Goal: Task Accomplishment & Management: Use online tool/utility

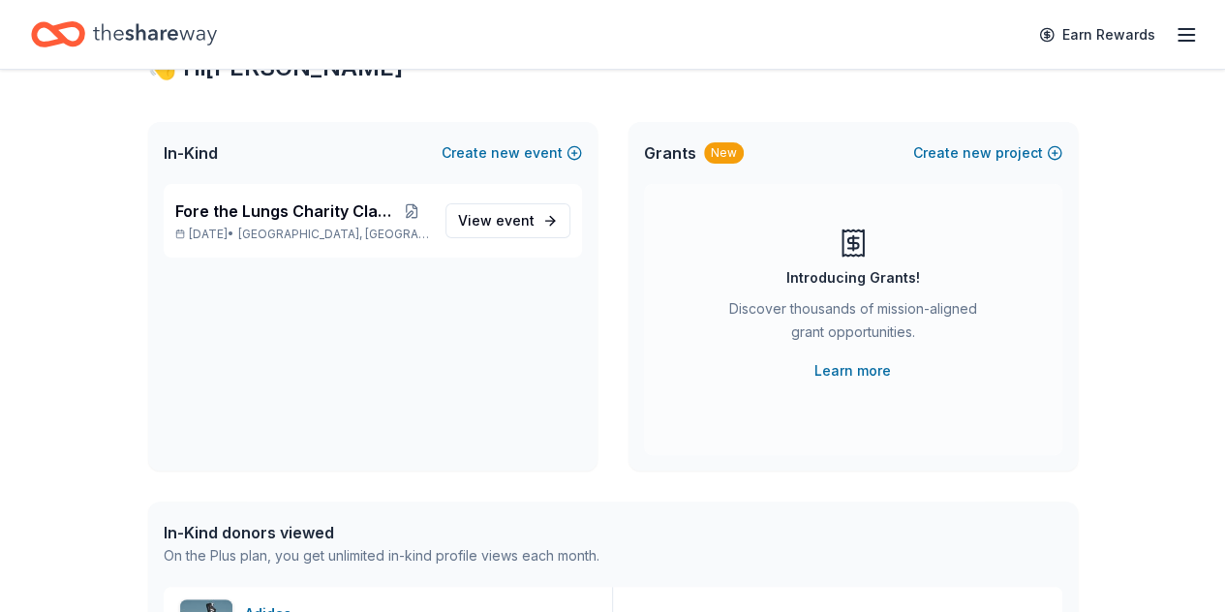
scroll to position [78, 0]
click at [525, 229] on span "event" at bounding box center [515, 221] width 39 height 16
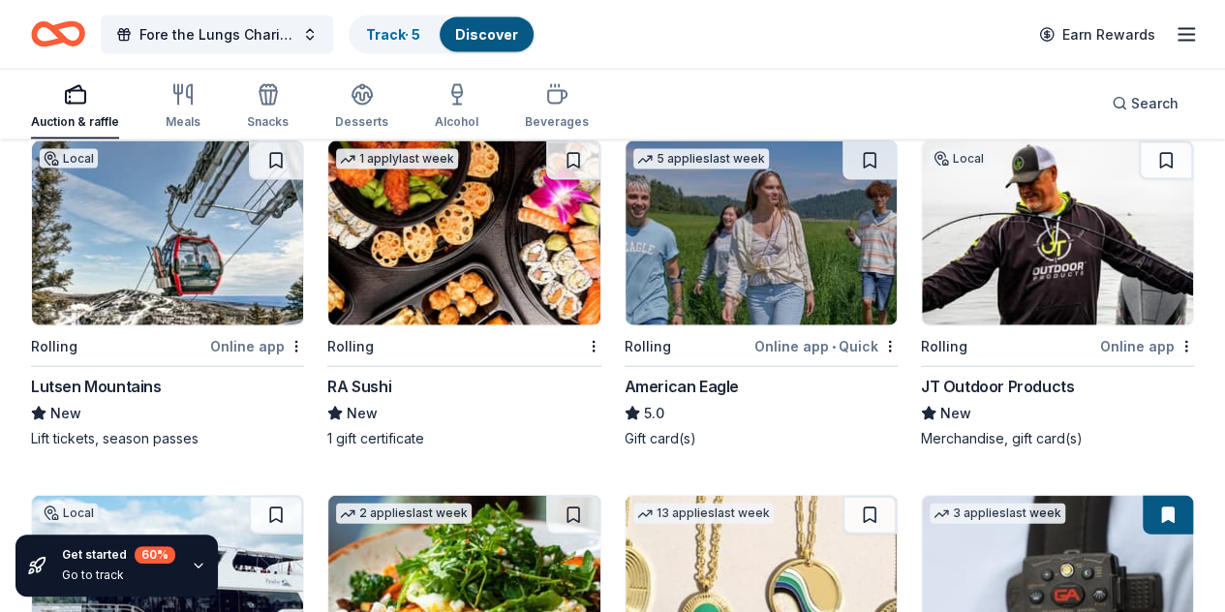
scroll to position [2066, 0]
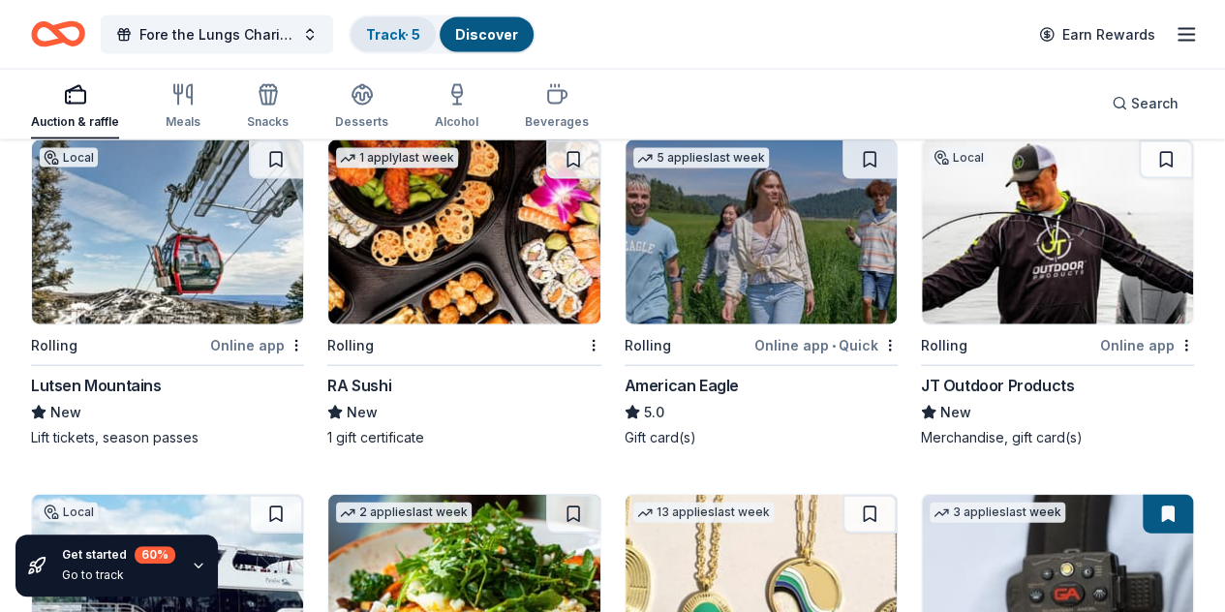
click at [406, 28] on link "Track · 5" at bounding box center [393, 34] width 54 height 16
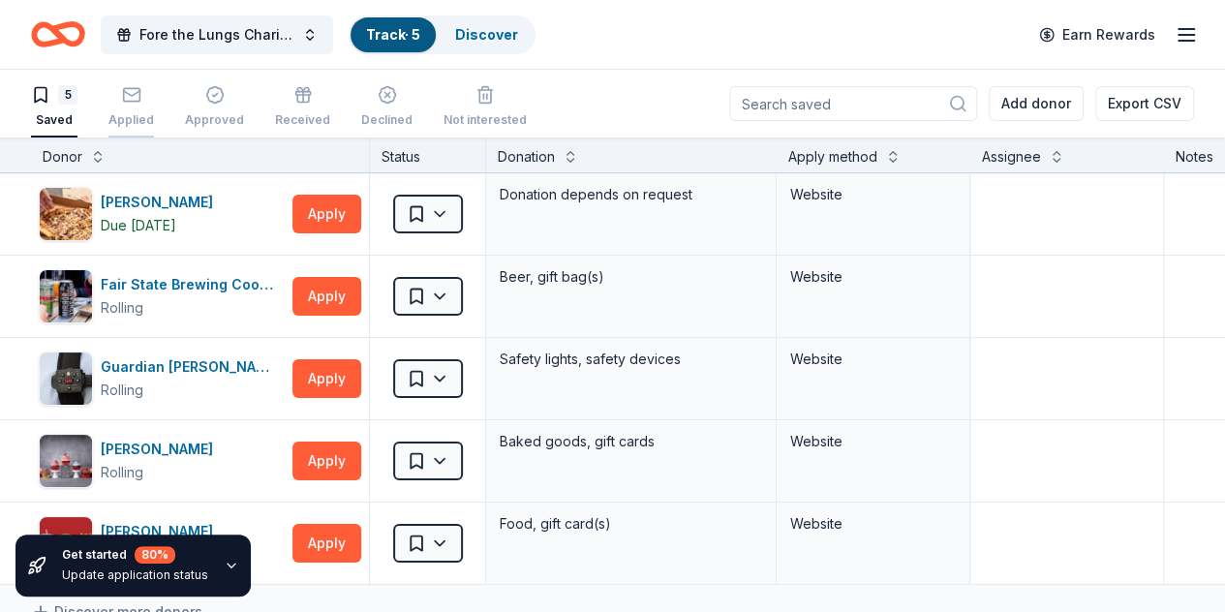
click at [139, 101] on rect "button" at bounding box center [131, 94] width 16 height 13
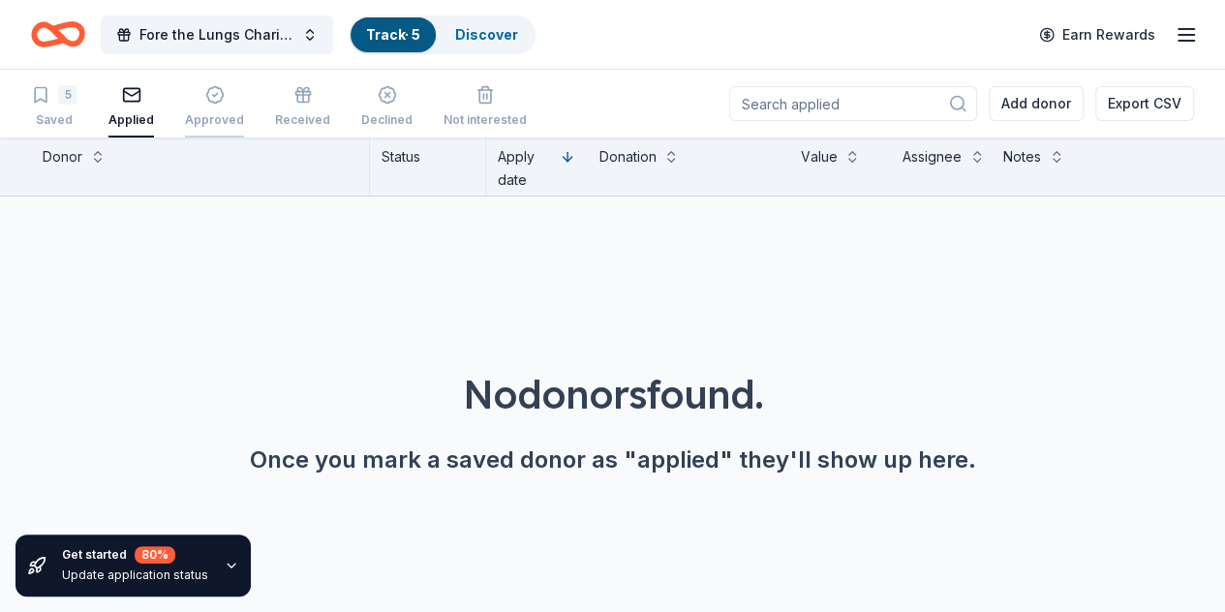
click at [244, 84] on button "Approved" at bounding box center [214, 107] width 59 height 60
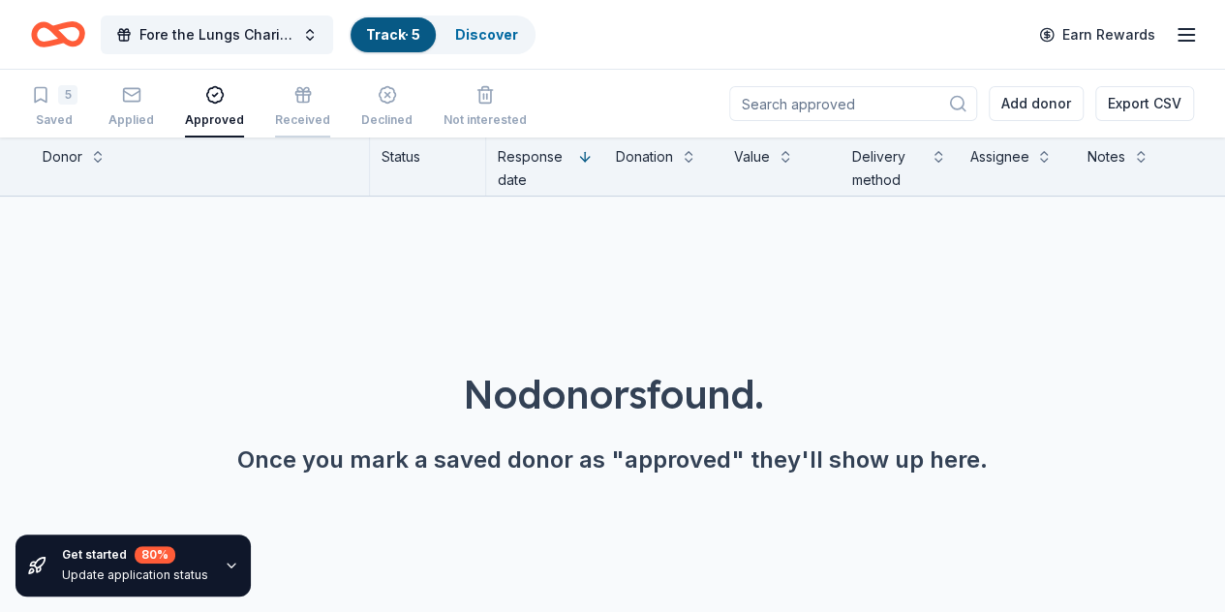
click at [307, 93] on icon "button" at bounding box center [302, 94] width 19 height 19
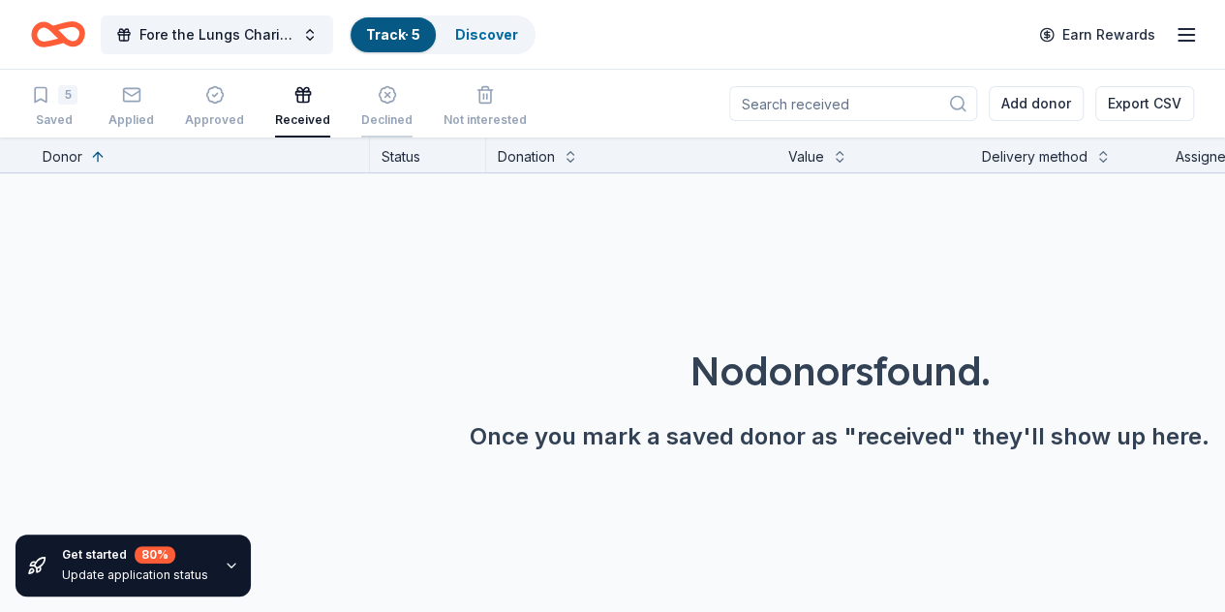
click at [391, 111] on div "Declined" at bounding box center [386, 106] width 51 height 43
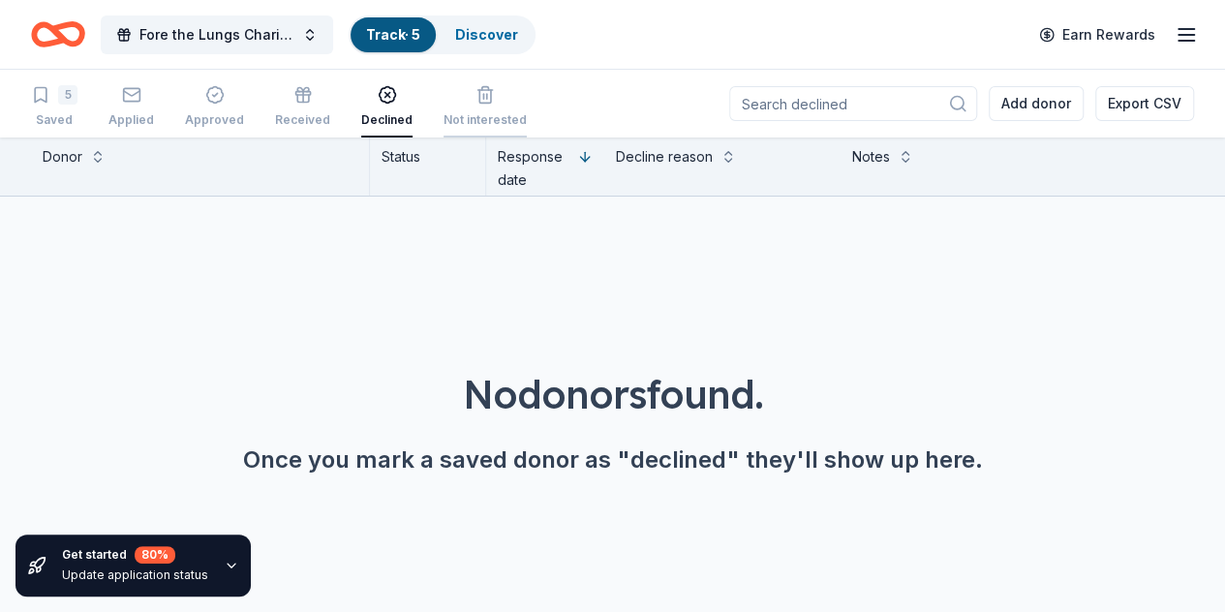
click at [467, 113] on div "Not interested" at bounding box center [484, 119] width 83 height 15
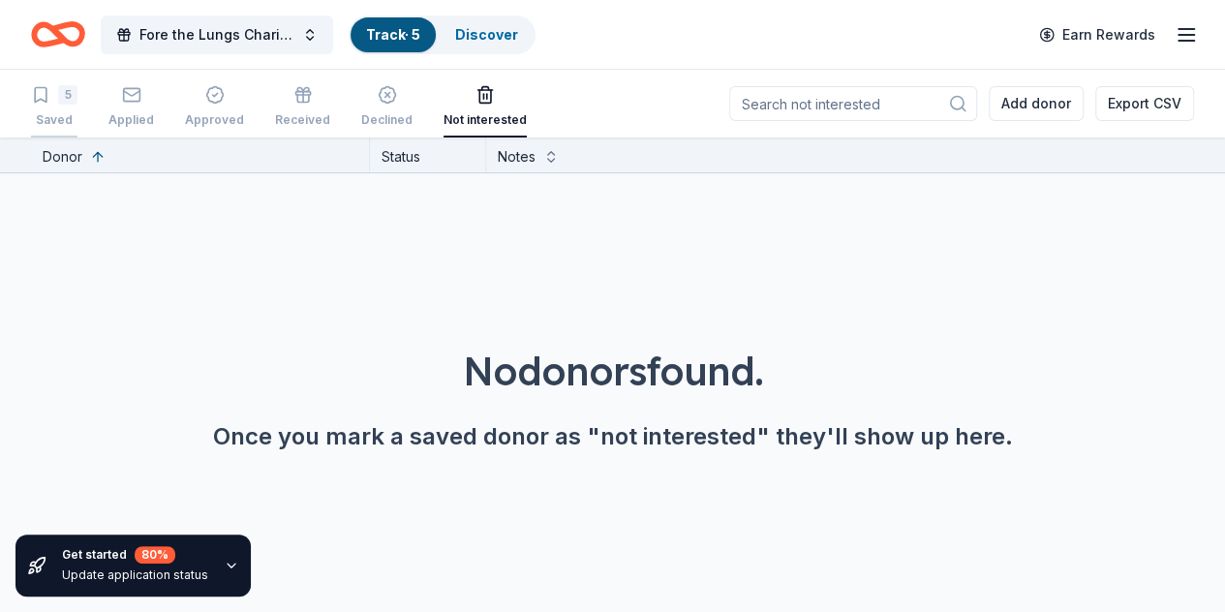
click at [54, 105] on div "5 Saved" at bounding box center [54, 106] width 46 height 43
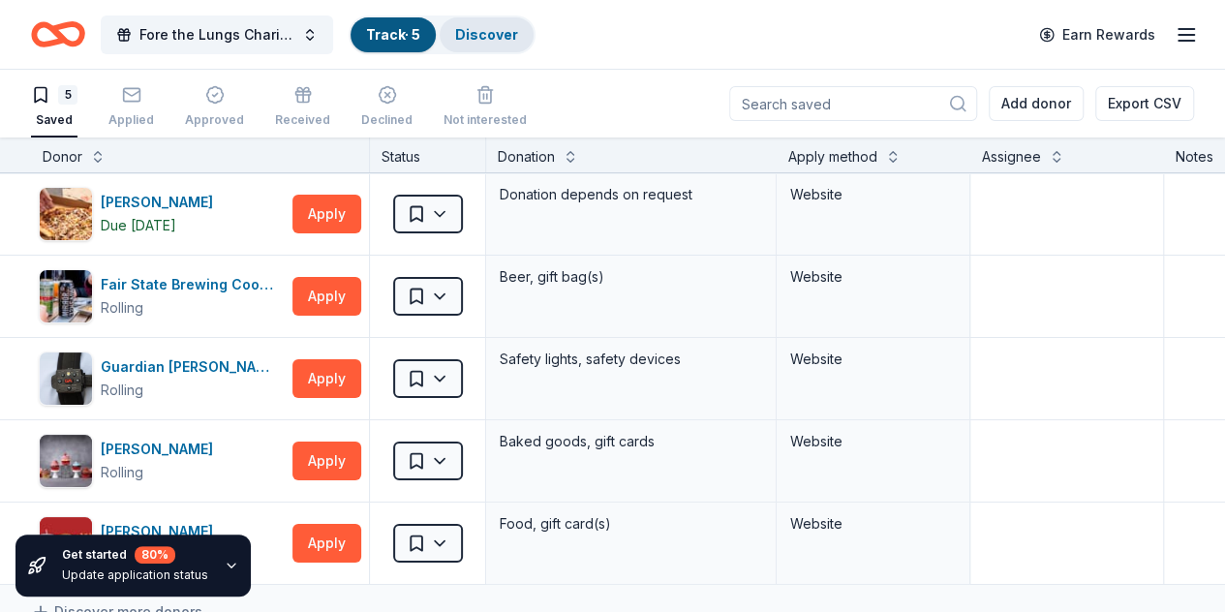
click at [475, 40] on link "Discover" at bounding box center [486, 34] width 63 height 16
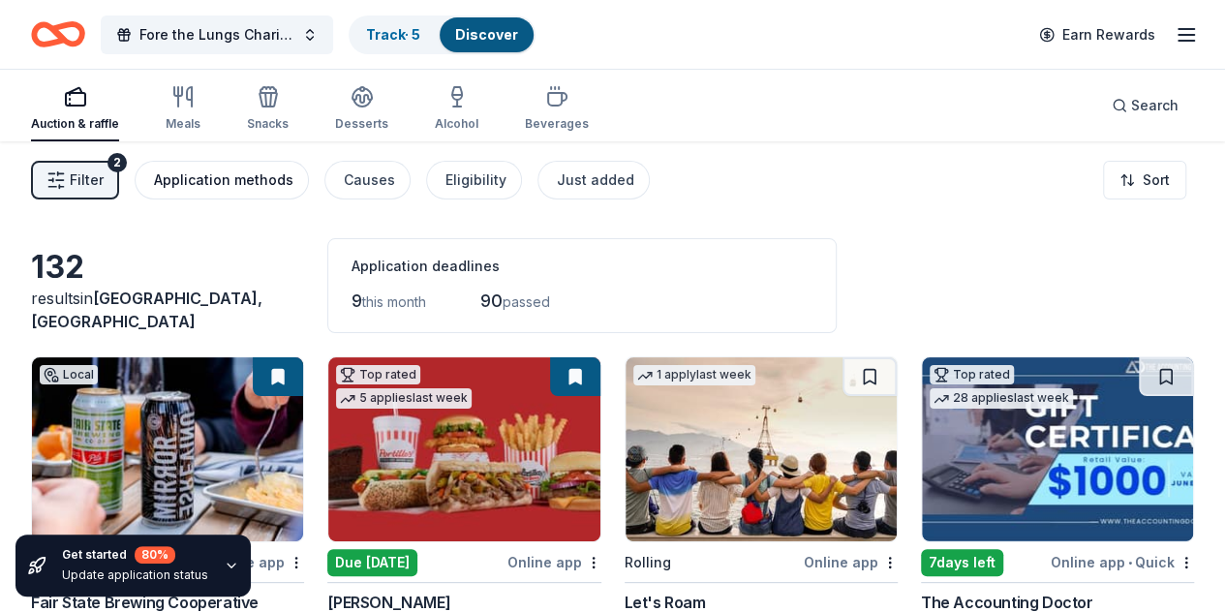
click at [252, 195] on button "Application methods" at bounding box center [222, 180] width 174 height 39
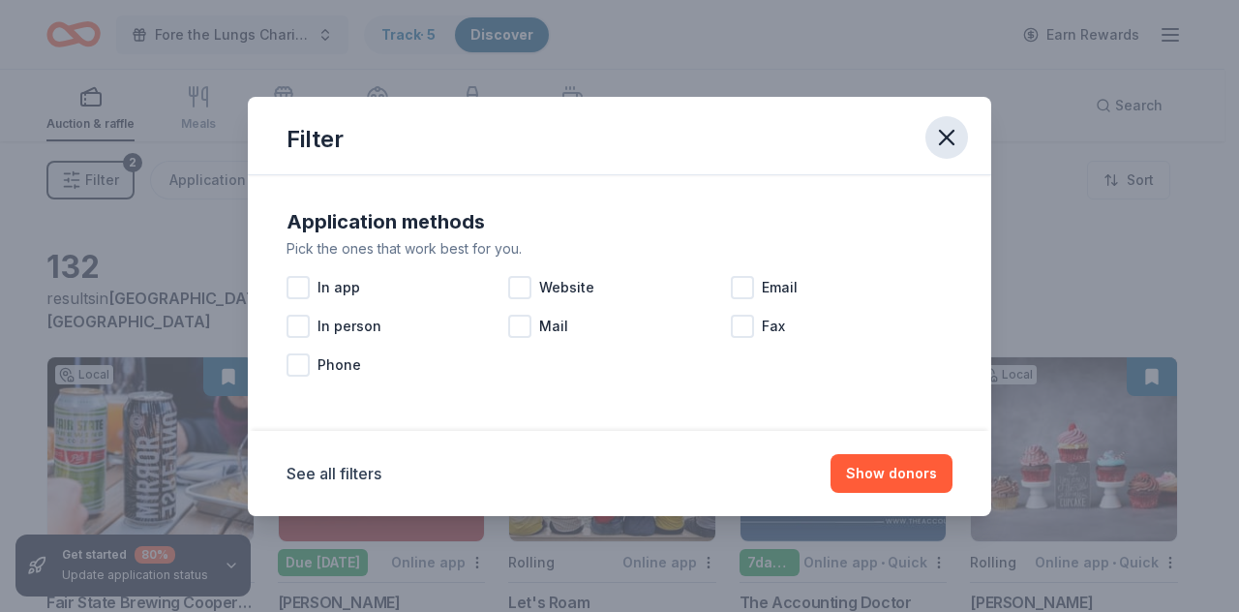
click at [957, 135] on icon "button" at bounding box center [946, 137] width 27 height 27
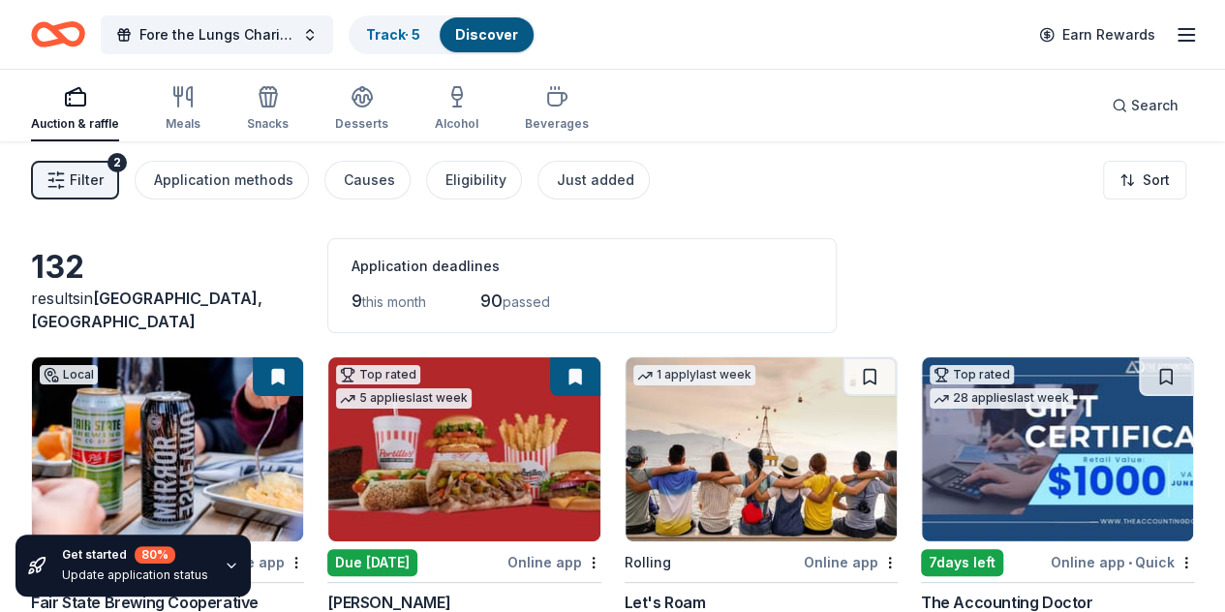
click at [63, 175] on icon "button" at bounding box center [55, 179] width 19 height 19
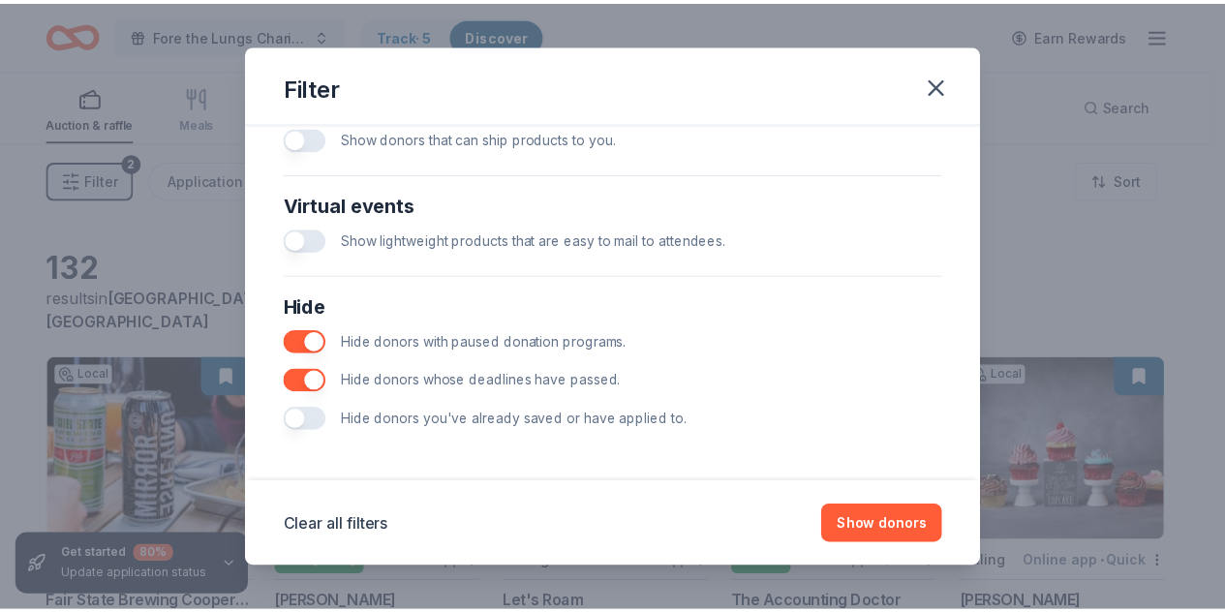
scroll to position [914, 0]
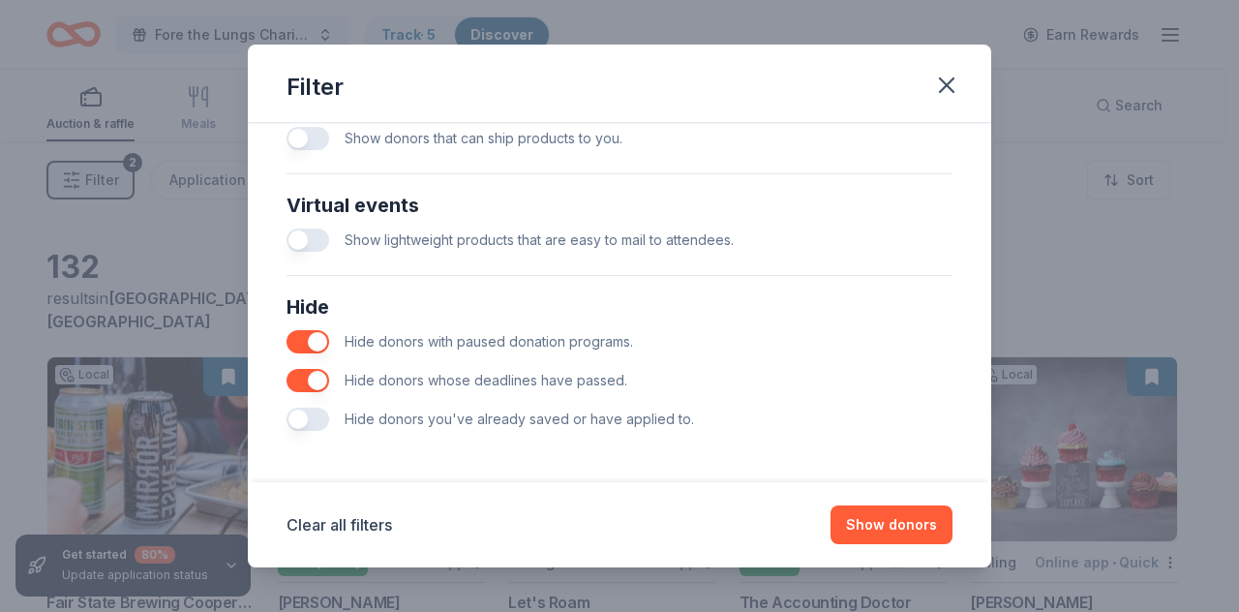
click at [312, 370] on button "button" at bounding box center [308, 380] width 43 height 23
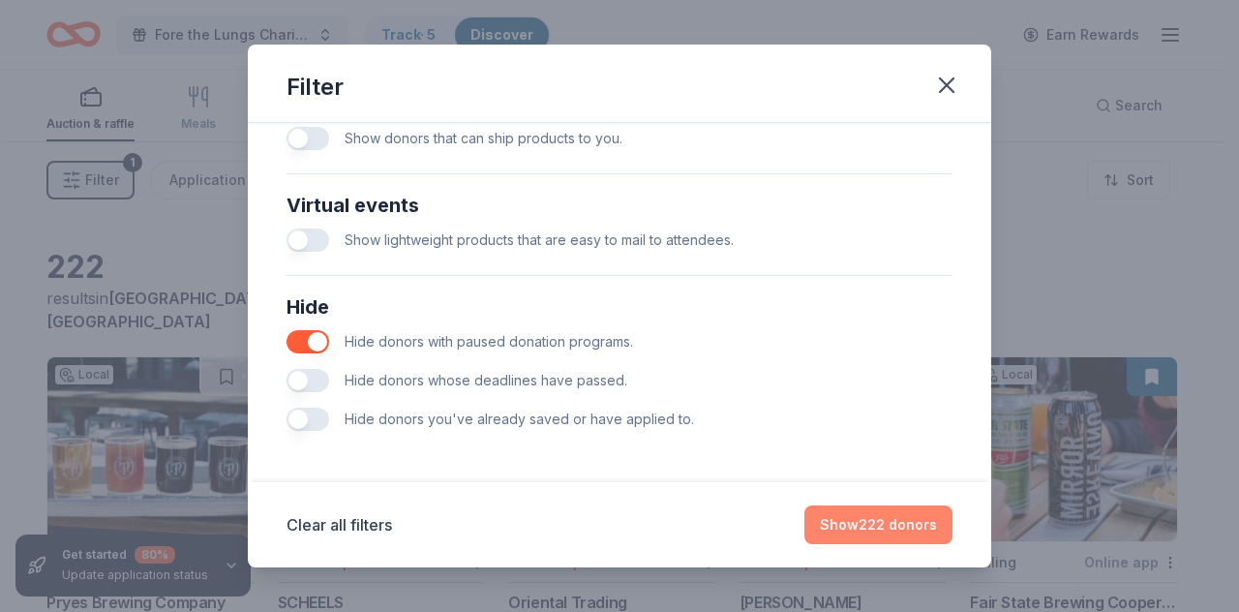
click at [896, 520] on button "Show 222 donors" at bounding box center [879, 524] width 148 height 39
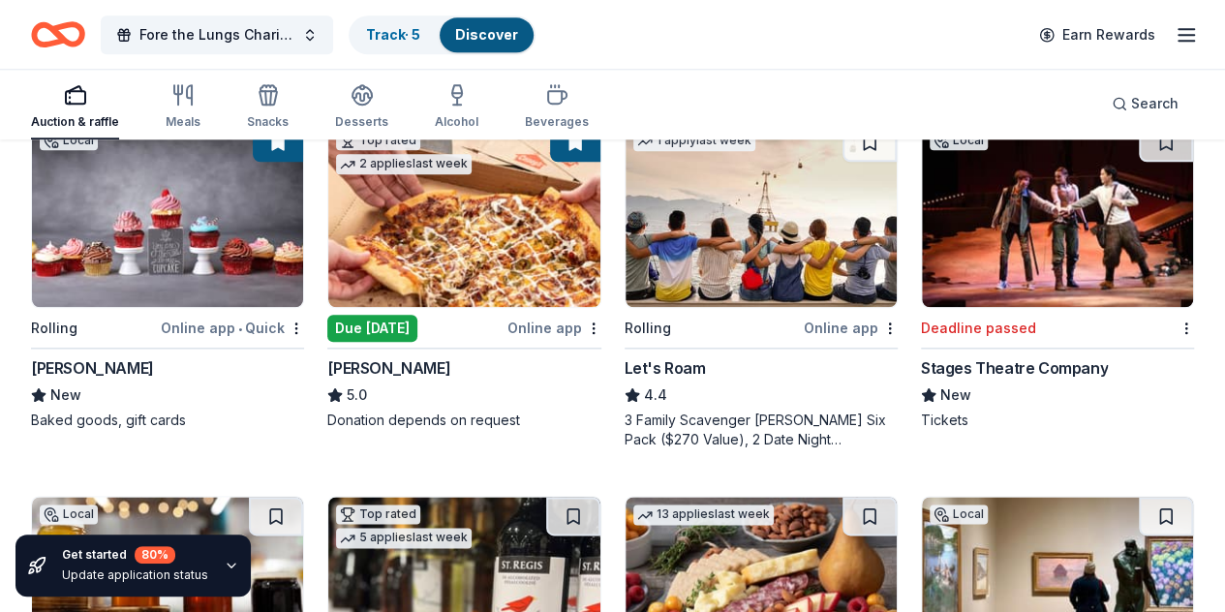
scroll to position [983, 0]
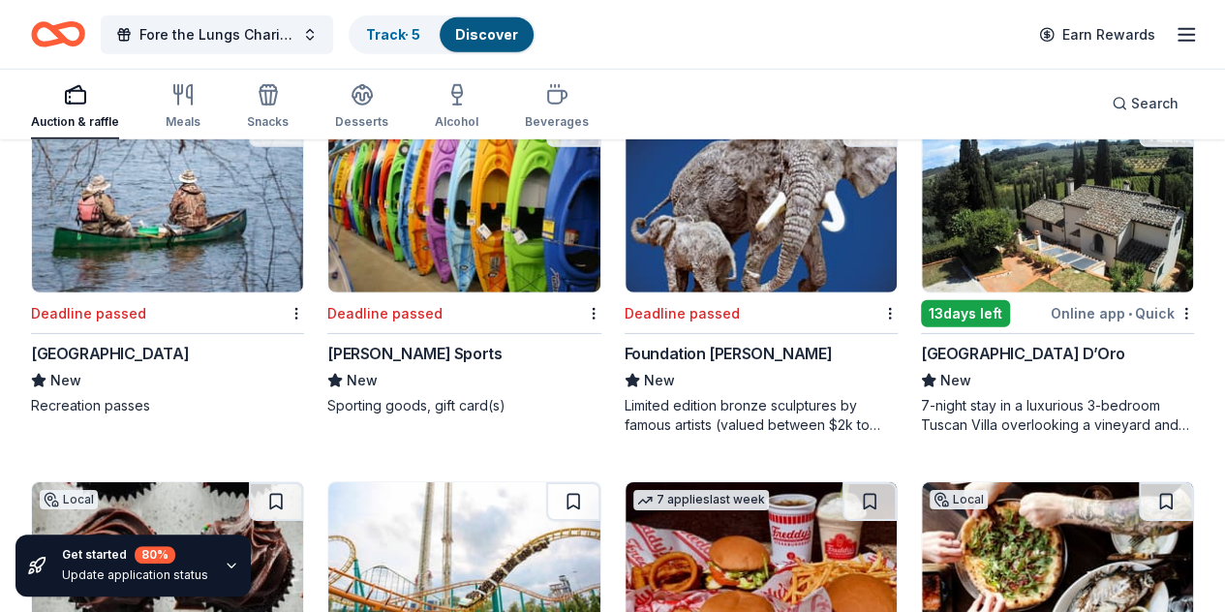
scroll to position [2868, 0]
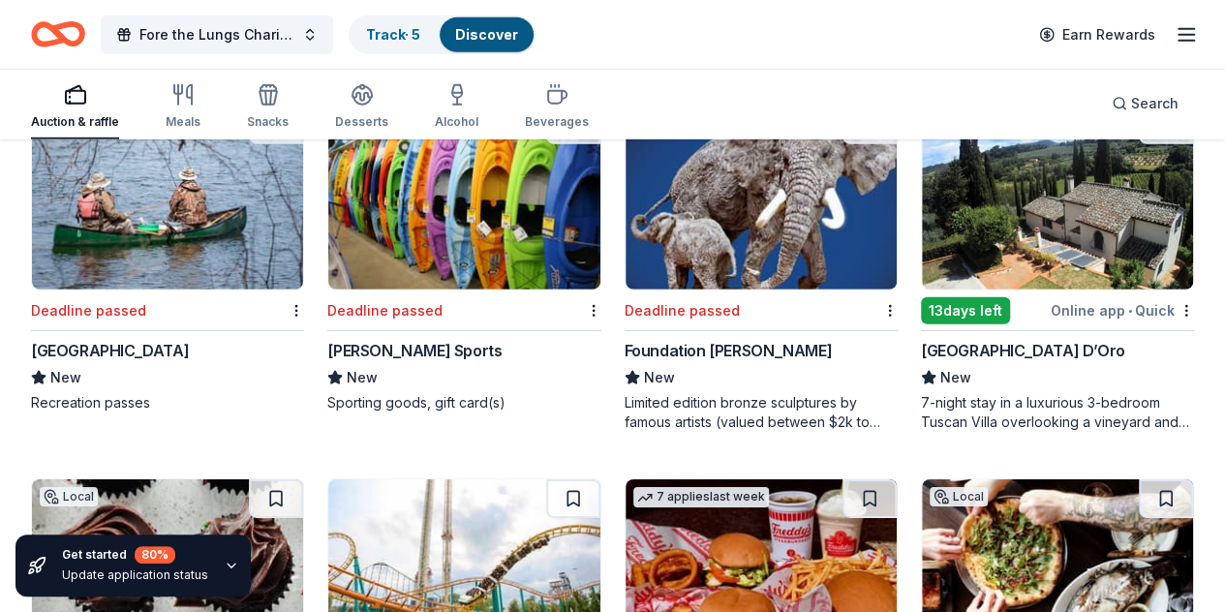
click at [922, 479] on img at bounding box center [1057, 571] width 271 height 184
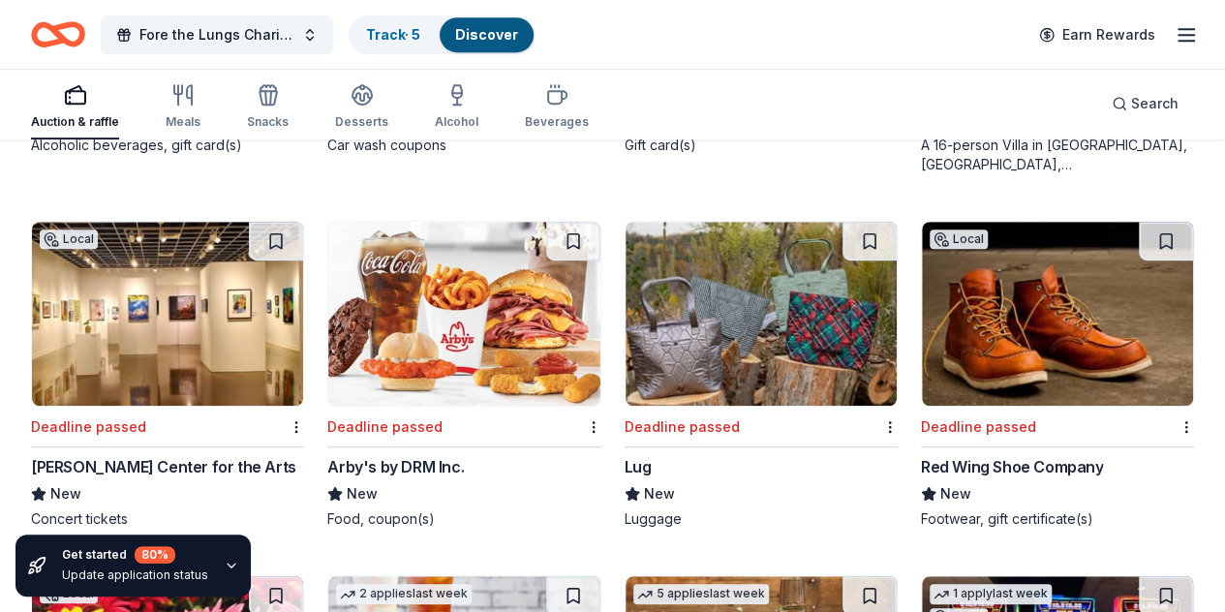
scroll to position [4314, 0]
